Goal: Task Accomplishment & Management: Use online tool/utility

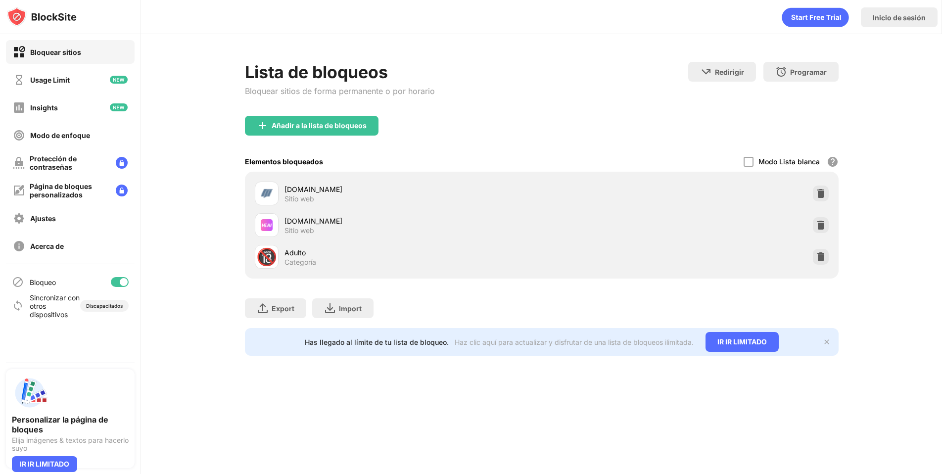
click at [118, 285] on div at bounding box center [120, 282] width 18 height 10
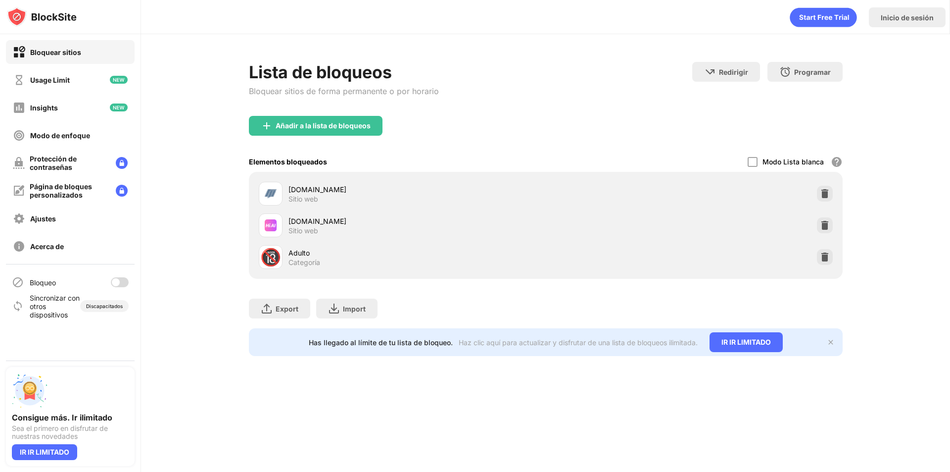
click at [115, 289] on div "Bloqueo" at bounding box center [70, 282] width 129 height 24
click at [119, 285] on div at bounding box center [116, 282] width 8 height 8
